Goal: Task Accomplishment & Management: Manage account settings

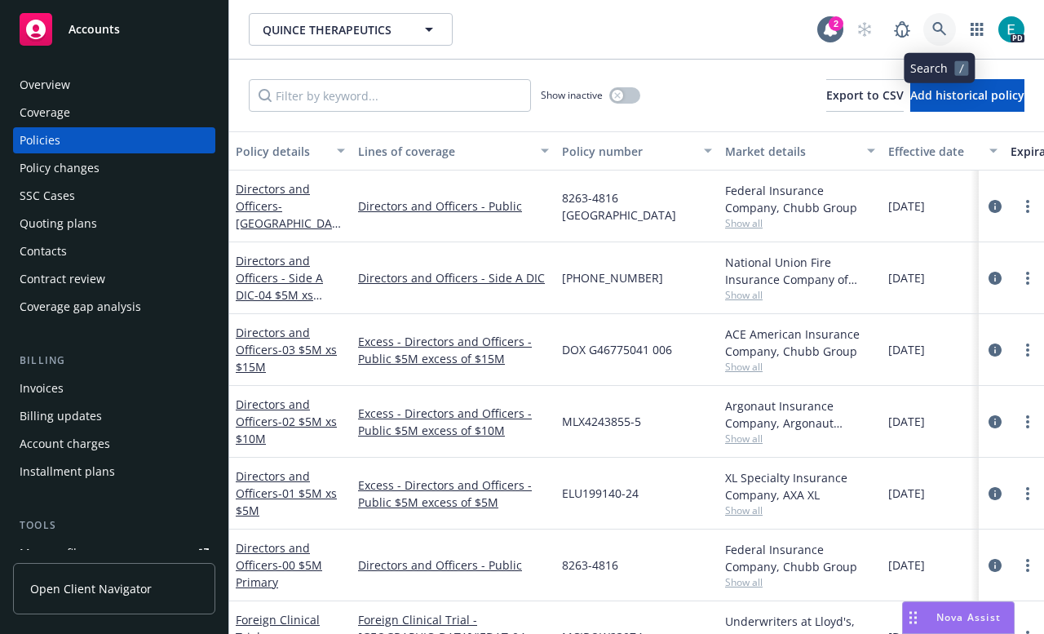
click at [944, 33] on icon at bounding box center [939, 29] width 14 height 14
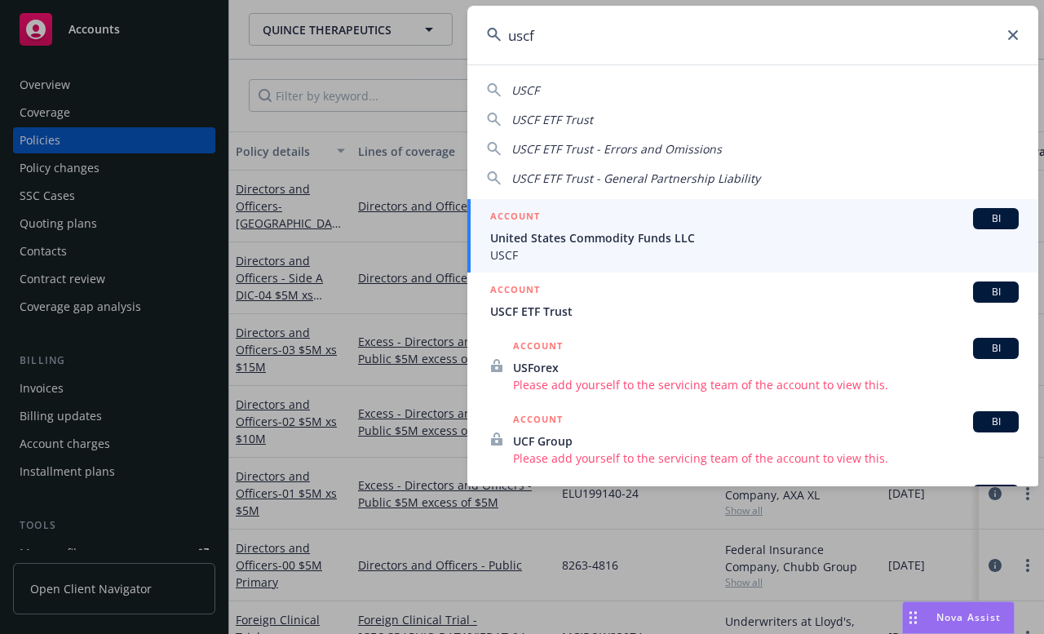
type input "uscf"
click at [563, 241] on span "United States Commodity Funds LLC" at bounding box center [754, 237] width 528 height 17
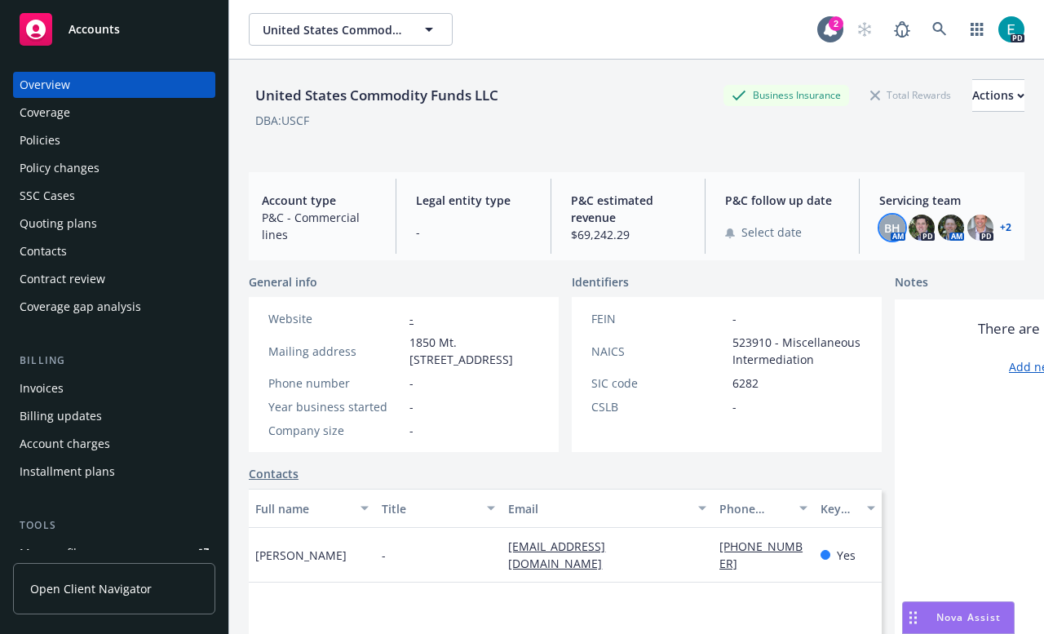
click at [899, 230] on span "BH" at bounding box center [892, 227] width 16 height 17
click at [925, 228] on img at bounding box center [921, 227] width 26 height 26
click at [964, 232] on div "BH AM PD AM PD + 2" at bounding box center [945, 227] width 132 height 26
click at [980, 232] on img at bounding box center [980, 227] width 26 height 26
click at [1005, 225] on link "+ 2" at bounding box center [1005, 228] width 11 height 10
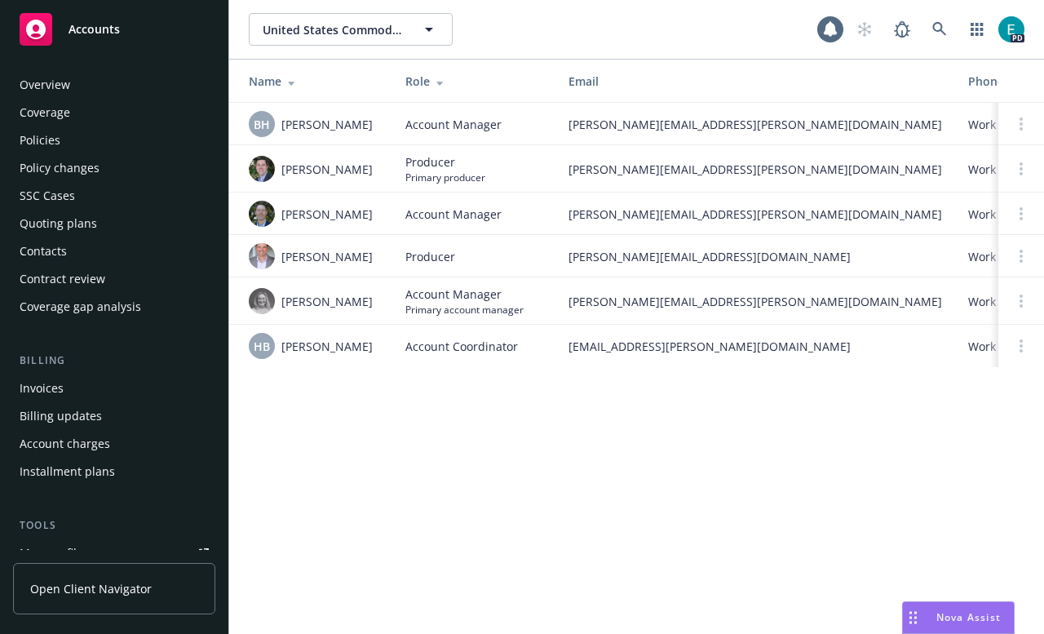
scroll to position [401, 0]
